Goal: Task Accomplishment & Management: Complete application form

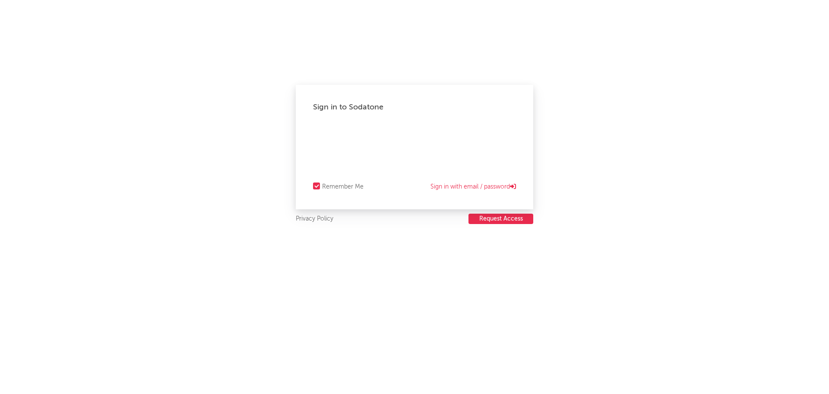
select select "recorded_music"
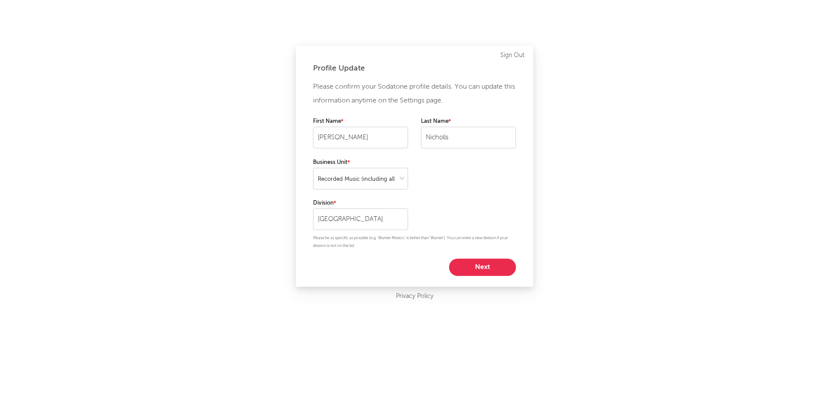
click at [463, 69] on div "Profile Update" at bounding box center [414, 68] width 203 height 10
click at [483, 267] on button "Next" at bounding box center [482, 266] width 67 height 17
select select "other"
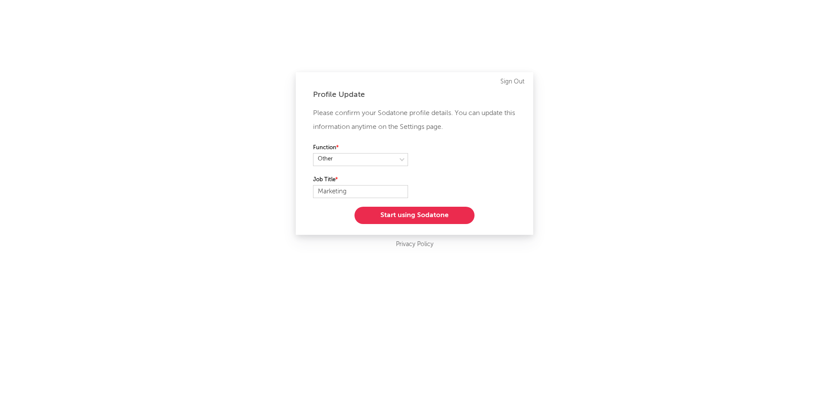
click at [413, 216] on button "Start using Sodatone" at bounding box center [415, 214] width 120 height 17
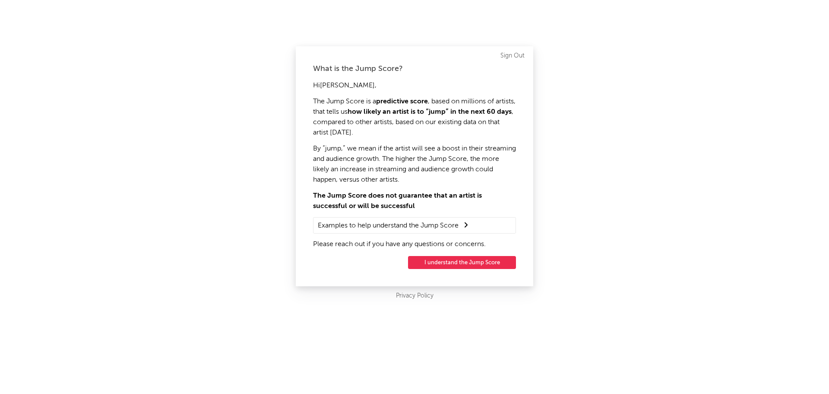
click at [464, 261] on button "I understand the Jump Score" at bounding box center [462, 262] width 108 height 13
